Goal: Transaction & Acquisition: Subscribe to service/newsletter

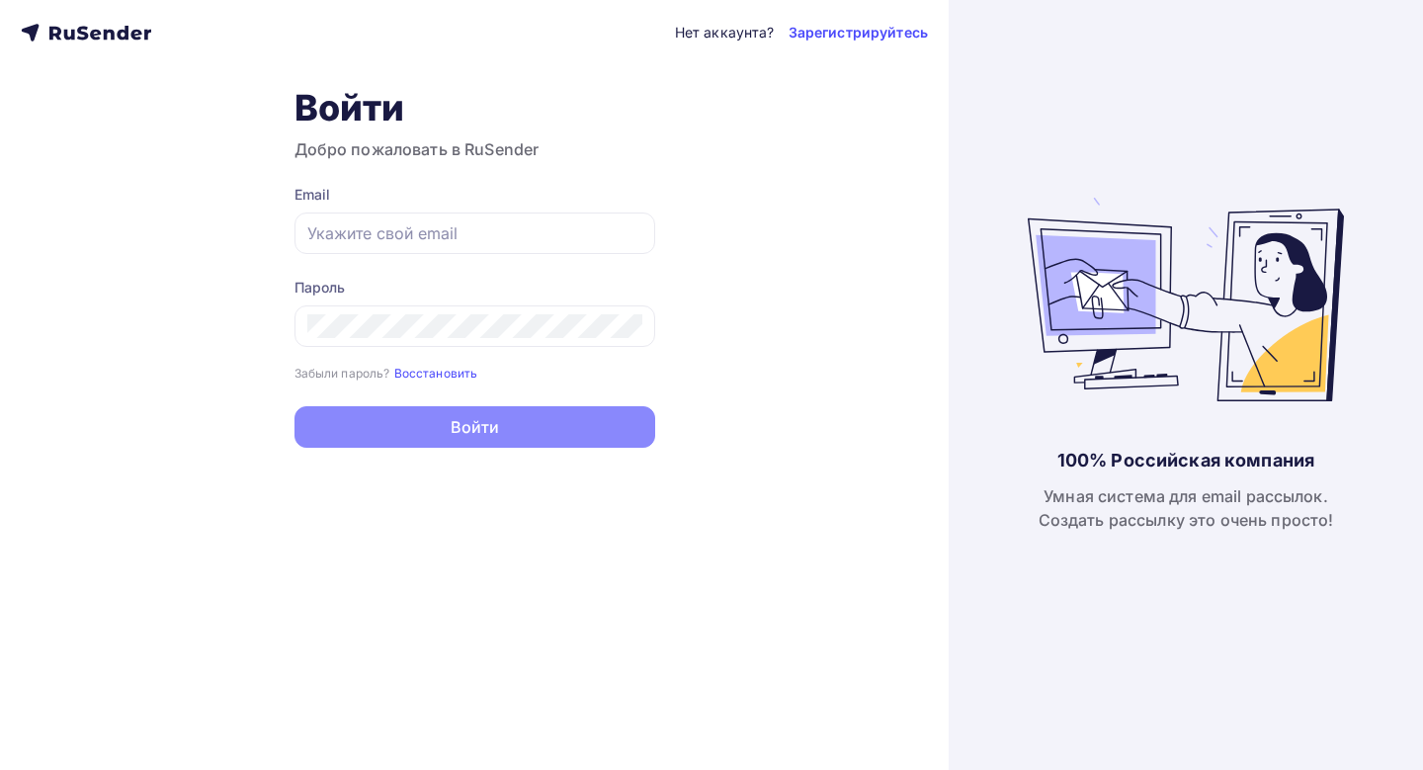
type input "[EMAIL_ADDRESS][DOMAIN_NAME]"
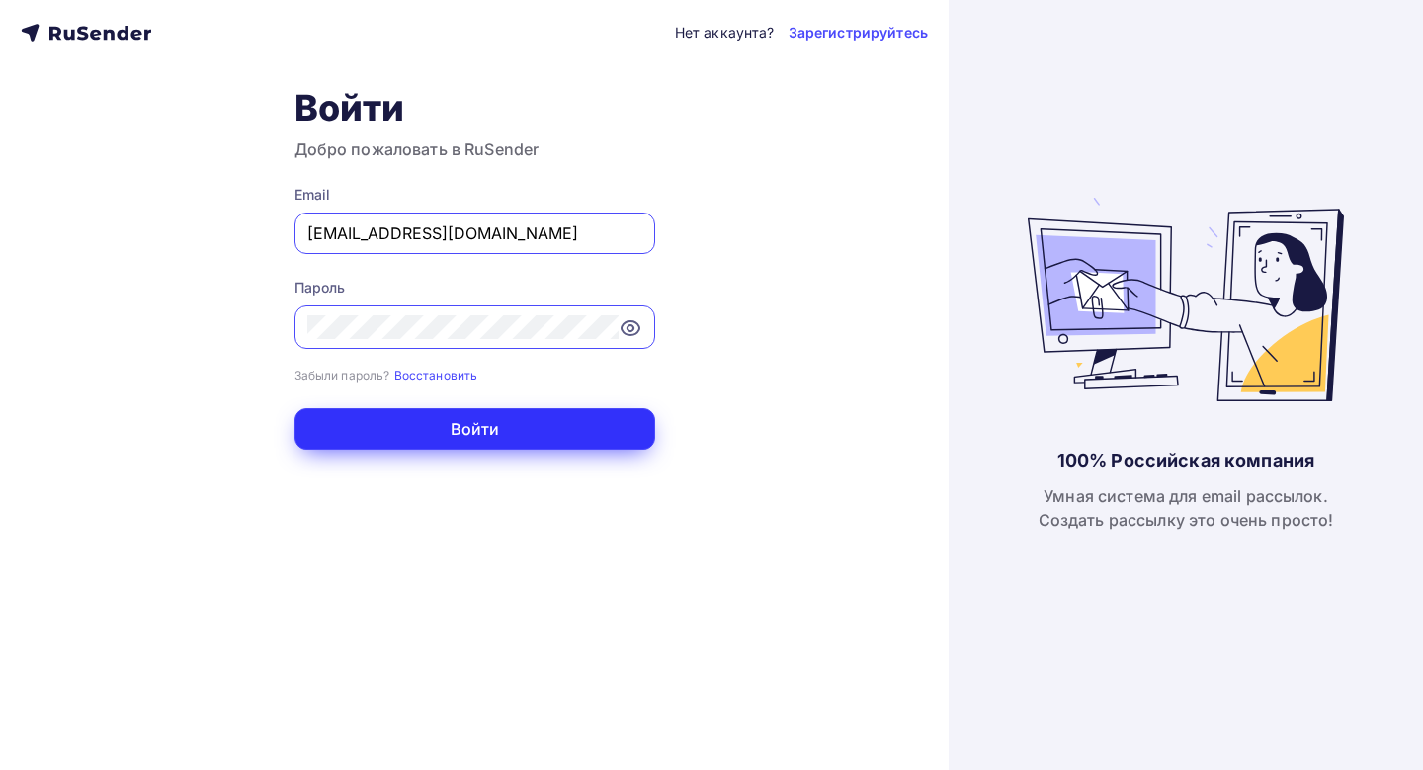
click at [479, 434] on button "Войти" at bounding box center [474, 428] width 361 height 41
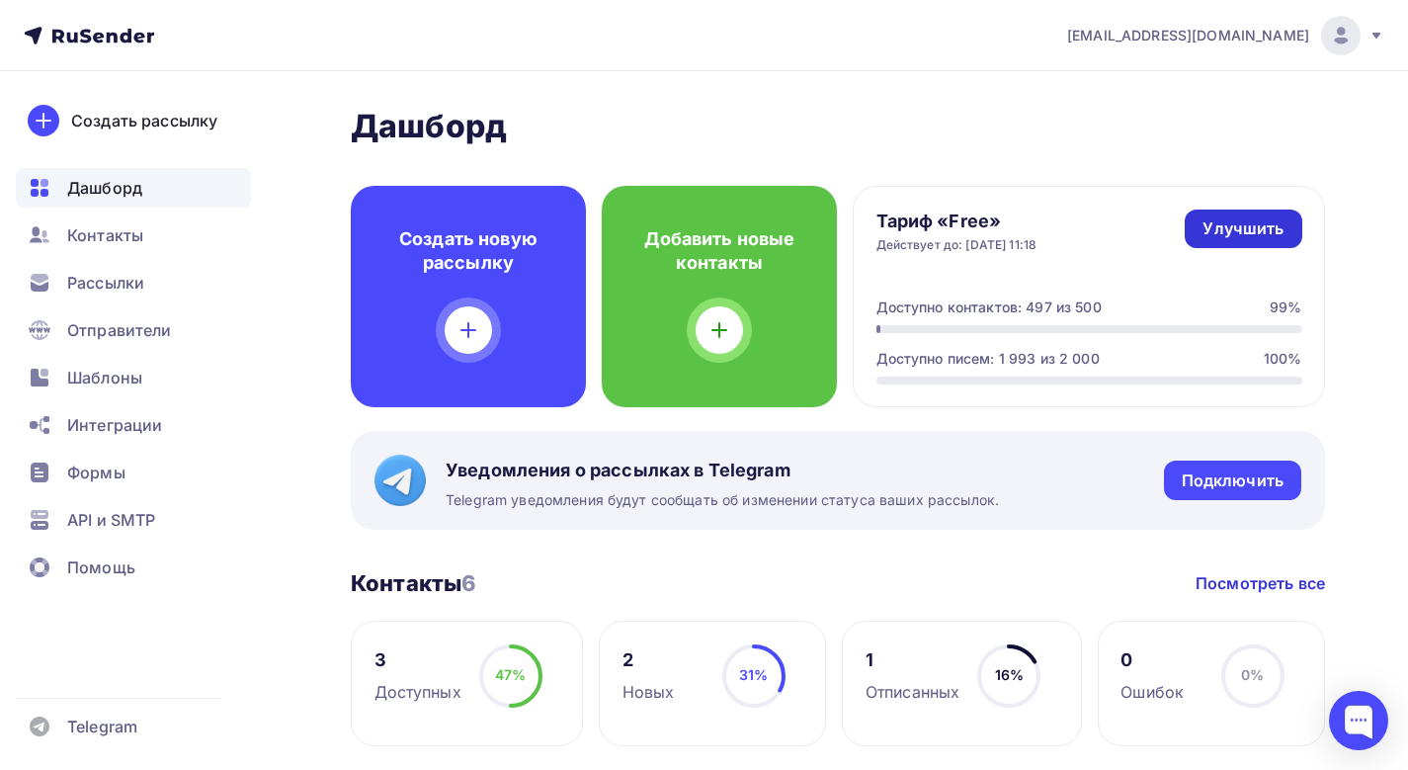
click at [1238, 226] on div "Улучшить" at bounding box center [1243, 228] width 81 height 23
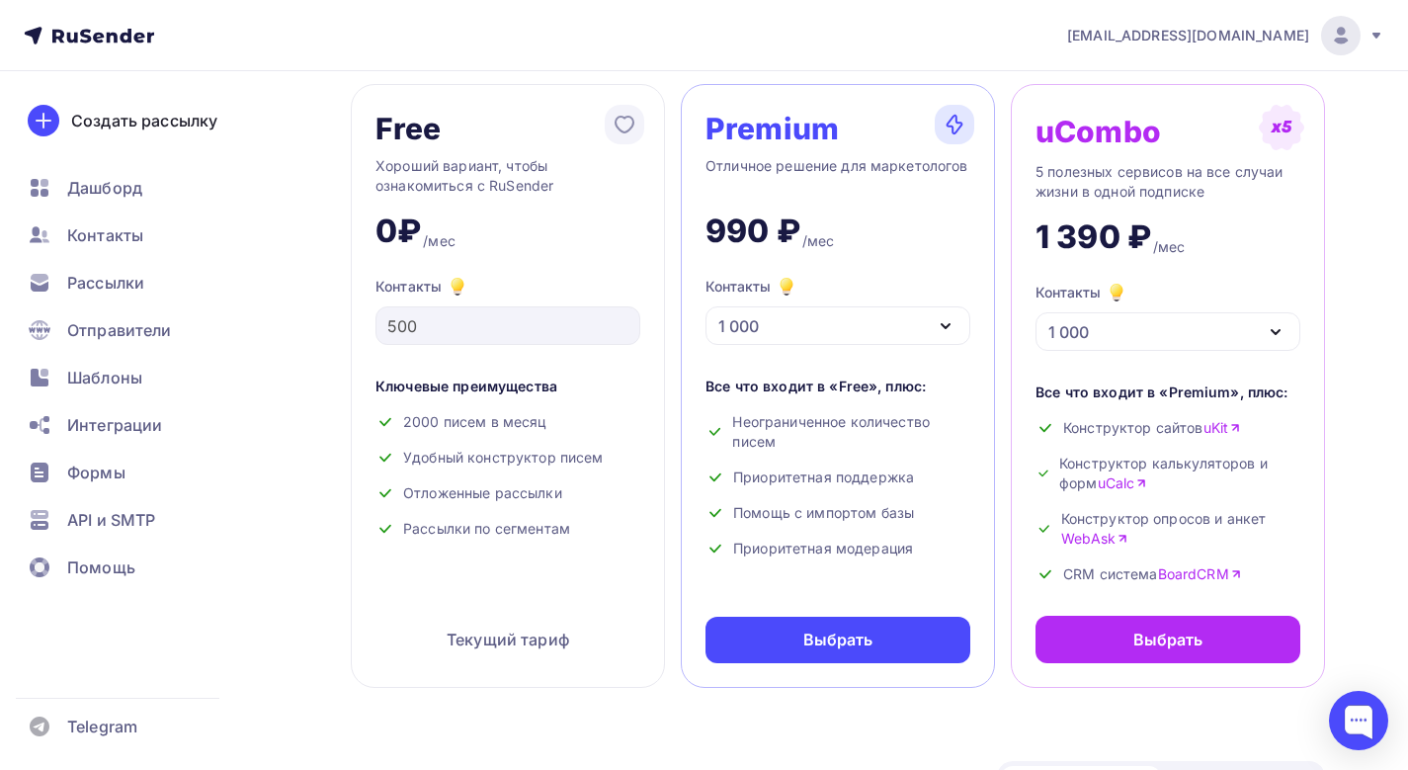
scroll to position [198, 0]
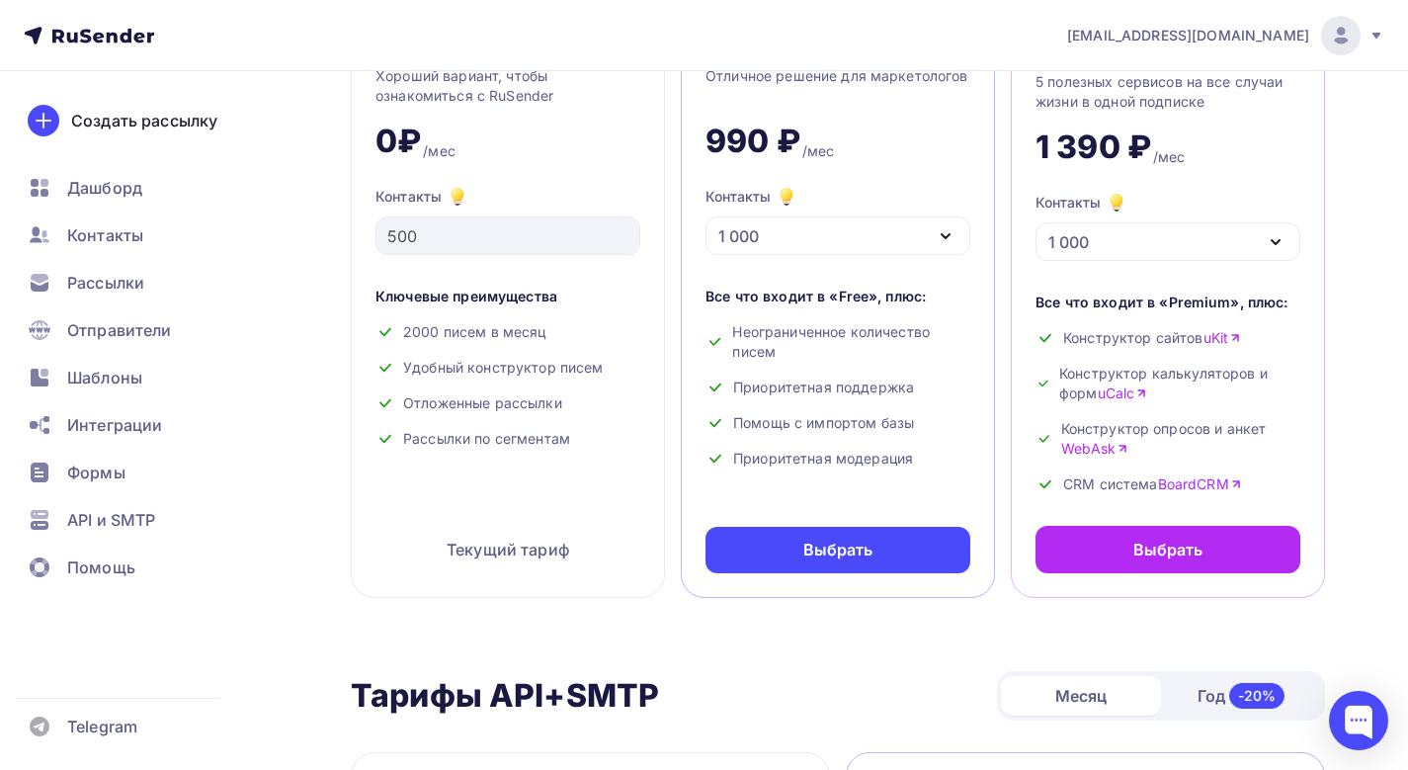
click at [744, 244] on div "1 000" at bounding box center [738, 236] width 41 height 24
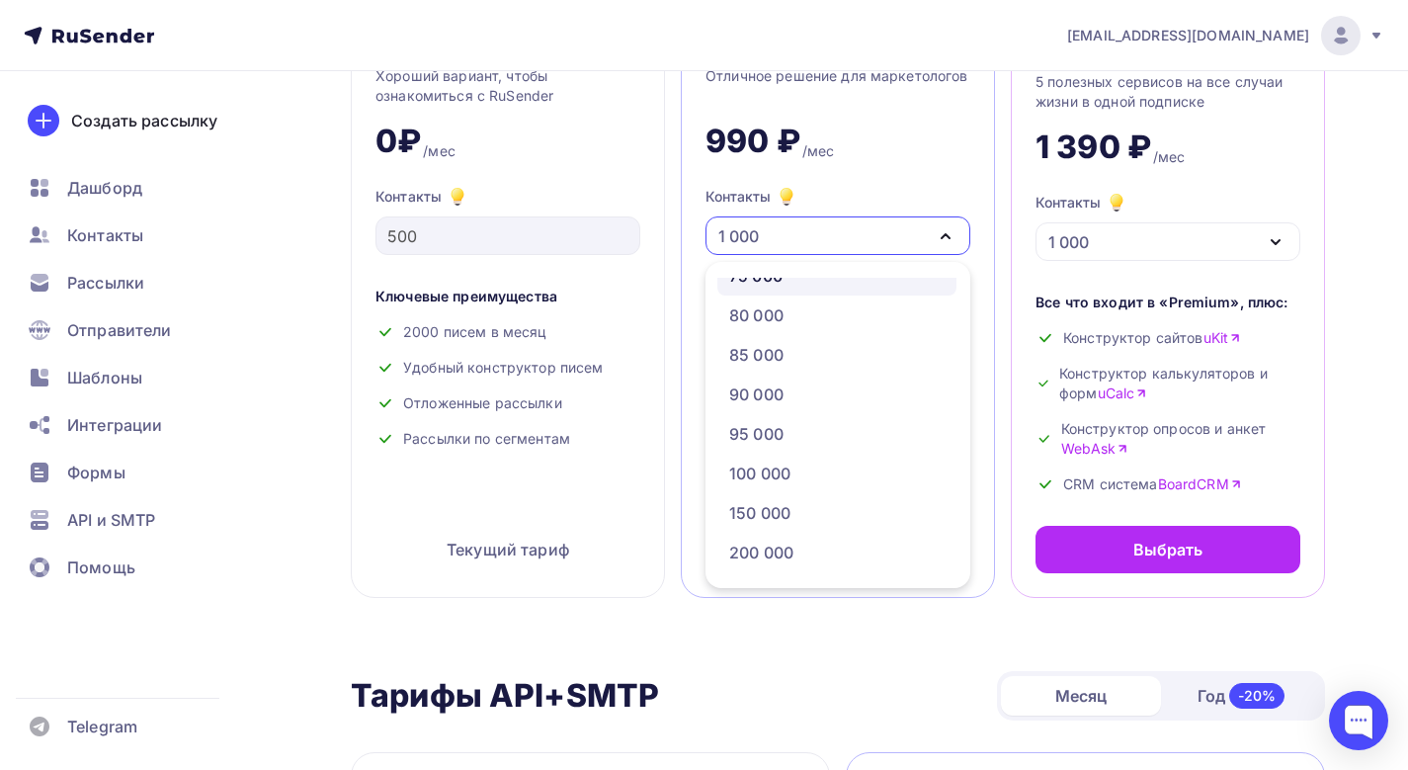
scroll to position [692, 0]
click at [788, 428] on div "80 000" at bounding box center [836, 436] width 215 height 24
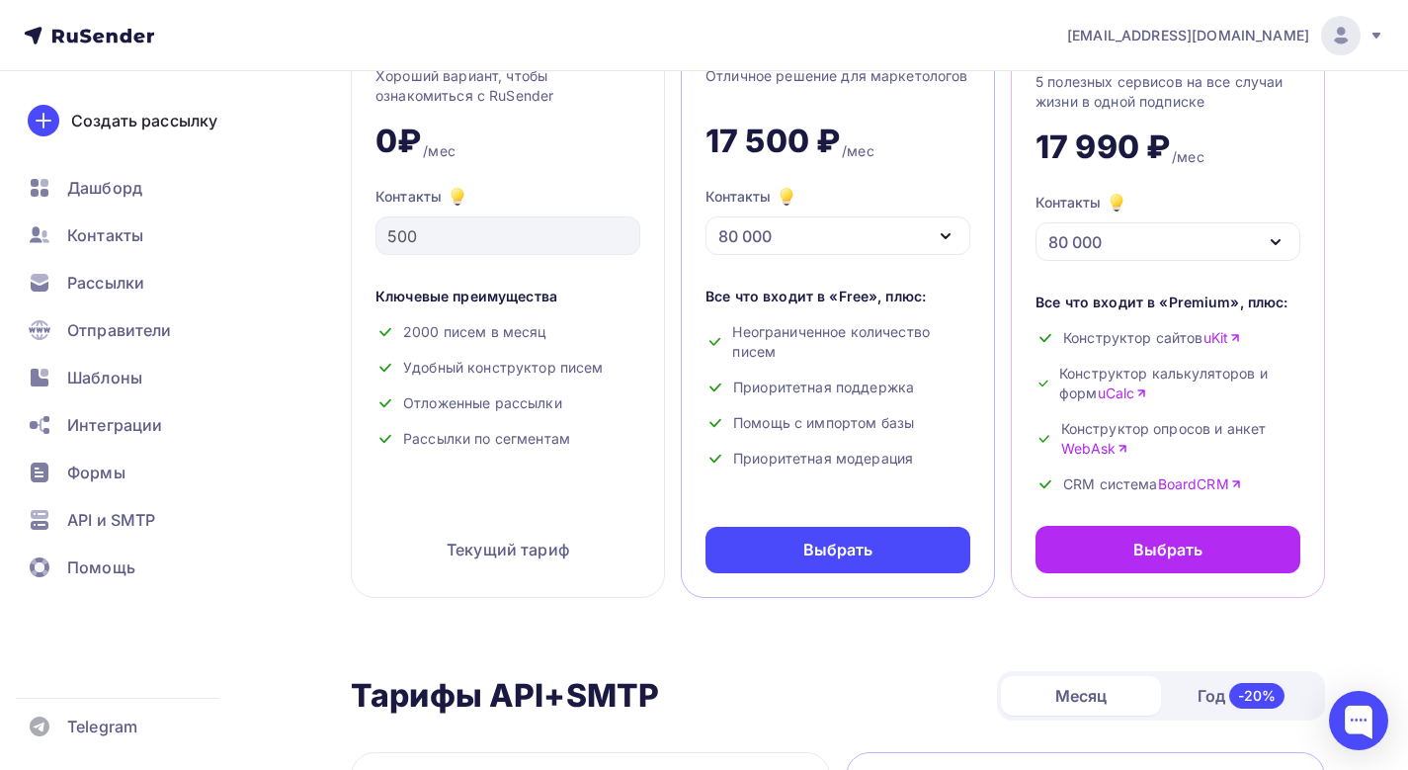
click at [793, 249] on div "80 000" at bounding box center [837, 235] width 265 height 39
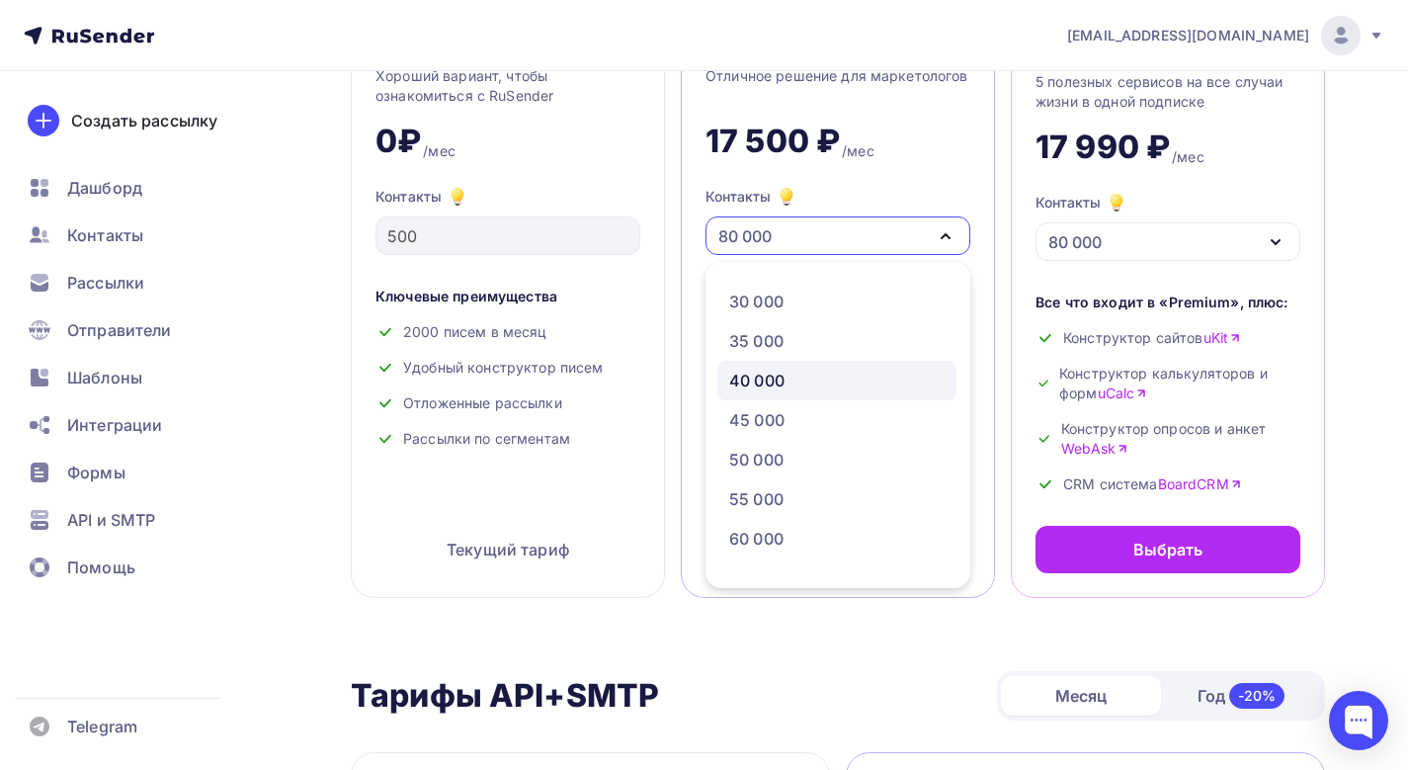
scroll to position [395, 0]
click at [777, 412] on div "40 000" at bounding box center [756, 416] width 55 height 24
